Goal: Task Accomplishment & Management: Use online tool/utility

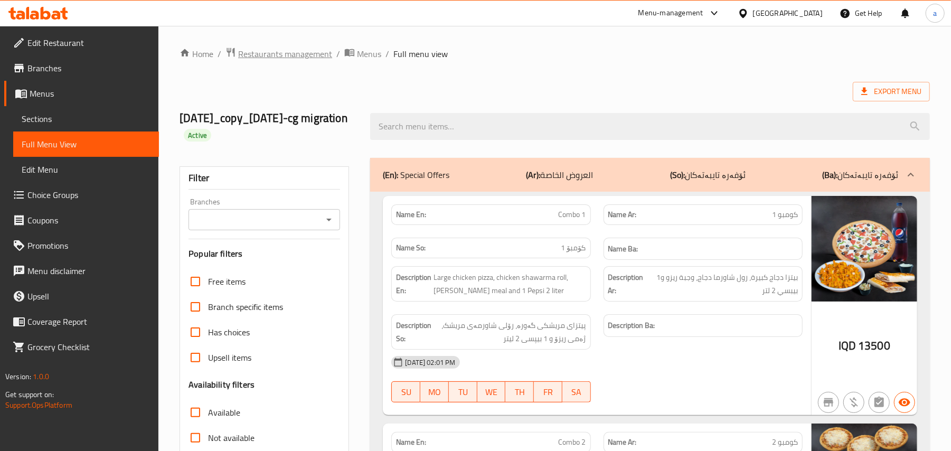
click at [275, 60] on span "Restaurants management" at bounding box center [285, 54] width 94 height 13
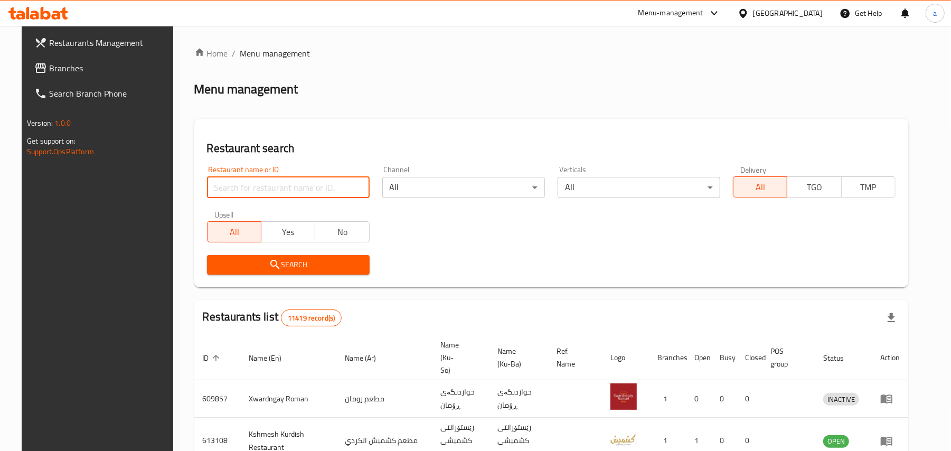
drag, startPoint x: 264, startPoint y: 201, endPoint x: 264, endPoint y: 182, distance: 19.0
click at [264, 198] on input "search" at bounding box center [288, 187] width 163 height 21
paste input "Flavor Halab"
type input "Flavor Halab"
click button "Search" at bounding box center [288, 265] width 163 height 20
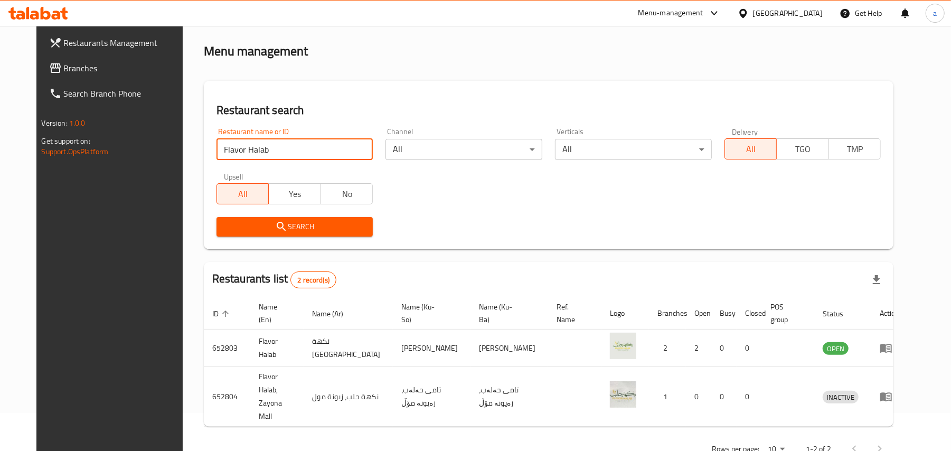
scroll to position [57, 0]
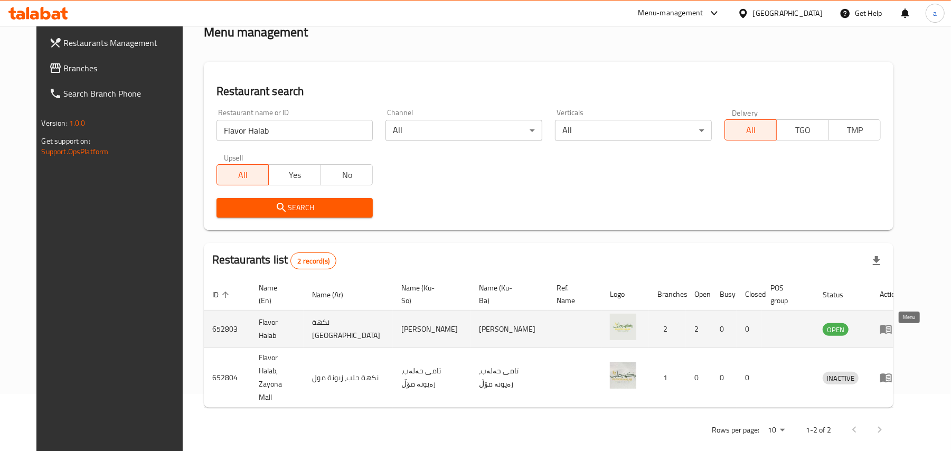
click at [892, 334] on icon "enhanced table" at bounding box center [886, 329] width 12 height 9
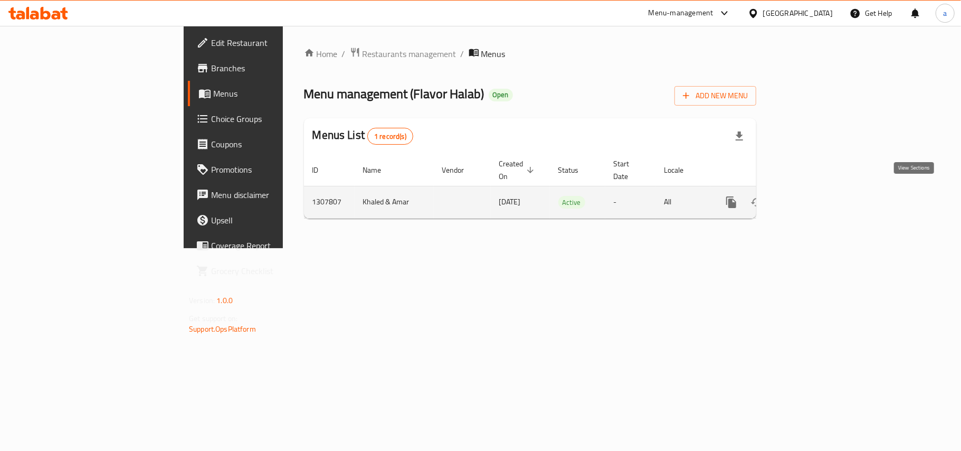
click at [814, 196] on icon "enhanced table" at bounding box center [807, 202] width 13 height 13
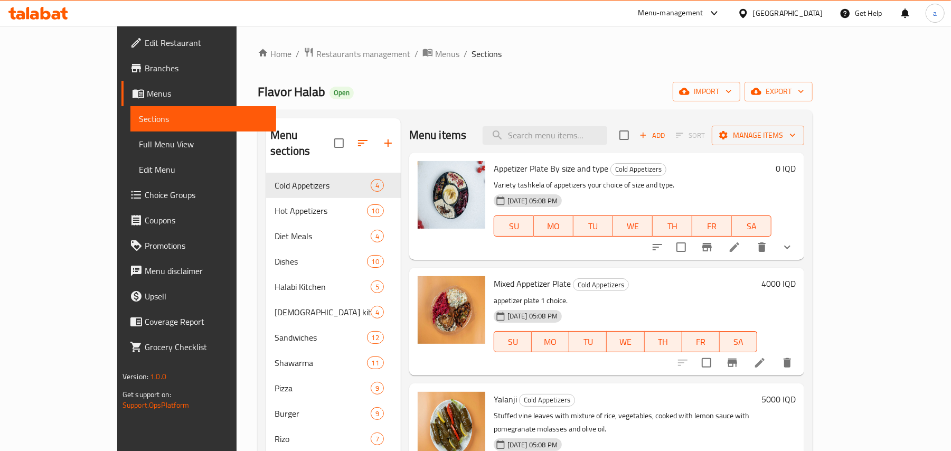
click at [794, 253] on icon "show more" at bounding box center [787, 247] width 13 height 13
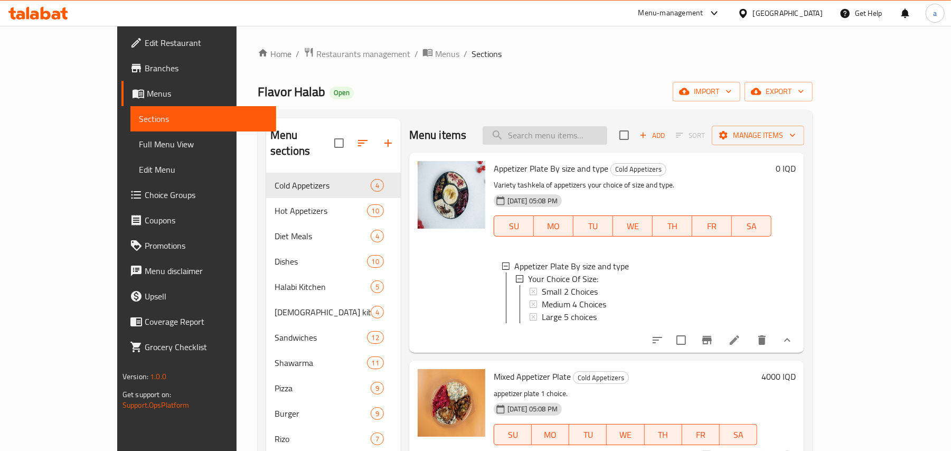
click at [573, 138] on input "search" at bounding box center [545, 135] width 125 height 18
paste input "Mixed Appetizer Plate"
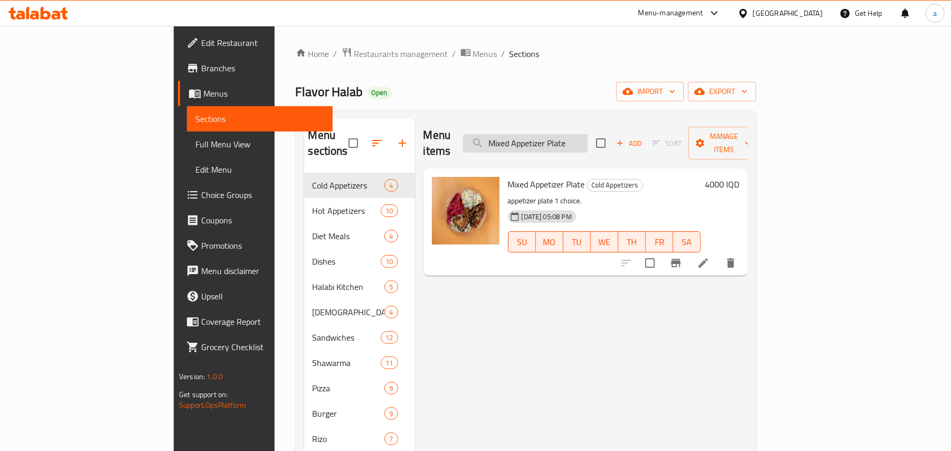
click at [588, 134] on input "Mixed Appetizer Plate" at bounding box center [525, 143] width 125 height 18
paste input "Appetizer Plate By size and typ"
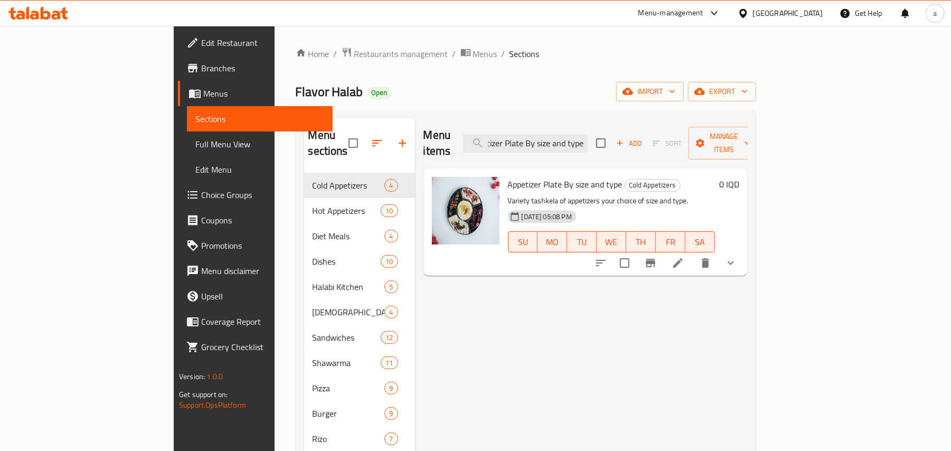
type input "Appetizer Plate By size and type"
click at [737, 257] on icon "show more" at bounding box center [730, 263] width 13 height 13
